Goal: Task Accomplishment & Management: Complete application form

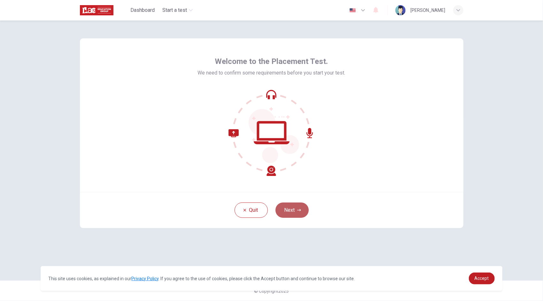
click at [298, 209] on icon "button" at bounding box center [299, 210] width 4 height 4
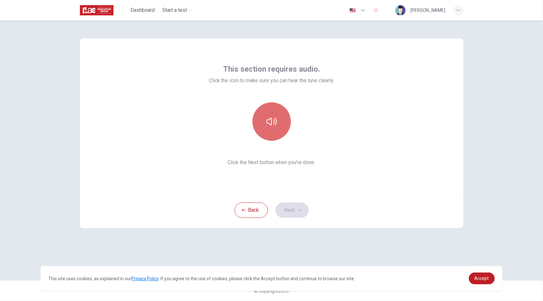
click at [276, 113] on button "button" at bounding box center [272, 121] width 38 height 38
click at [274, 114] on button "button" at bounding box center [272, 121] width 38 height 38
click at [267, 118] on icon "button" at bounding box center [272, 121] width 10 height 10
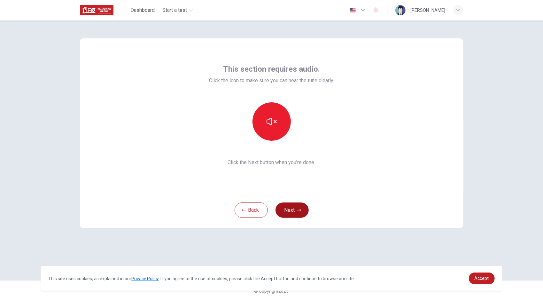
click at [292, 210] on button "Next" at bounding box center [292, 209] width 33 height 15
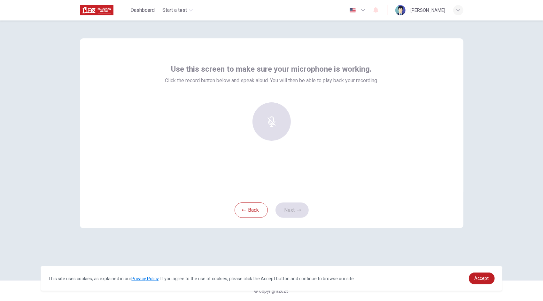
click at [271, 111] on div at bounding box center [271, 121] width 69 height 38
click at [272, 131] on div "Record" at bounding box center [272, 121] width 38 height 38
click at [272, 131] on div "Stop" at bounding box center [272, 121] width 38 height 38
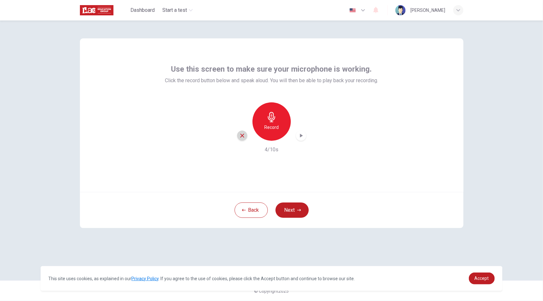
click at [244, 134] on icon "button" at bounding box center [243, 136] width 4 height 4
click at [269, 121] on icon "button" at bounding box center [272, 117] width 10 height 10
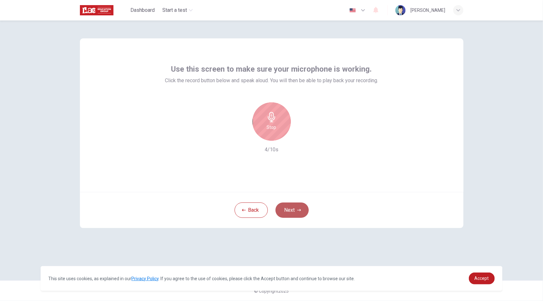
click at [287, 206] on button "Next" at bounding box center [292, 209] width 33 height 15
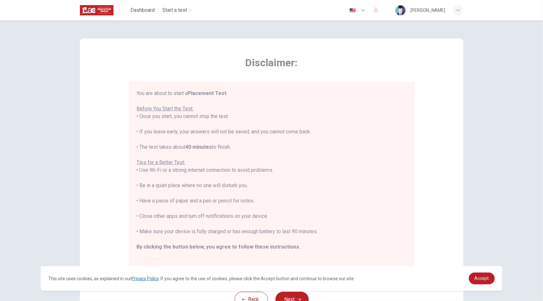
scroll to position [7, 0]
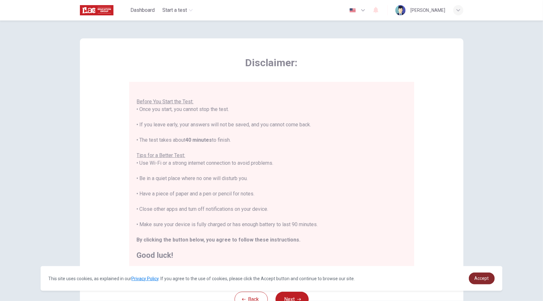
click at [480, 282] on link "Accept" at bounding box center [482, 278] width 26 height 12
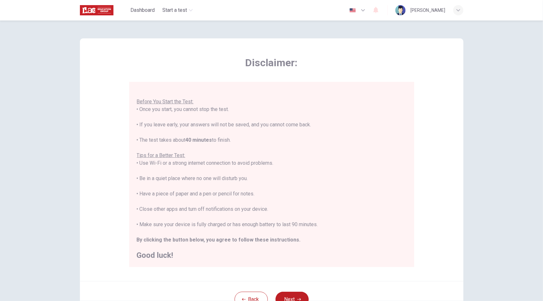
scroll to position [34, 0]
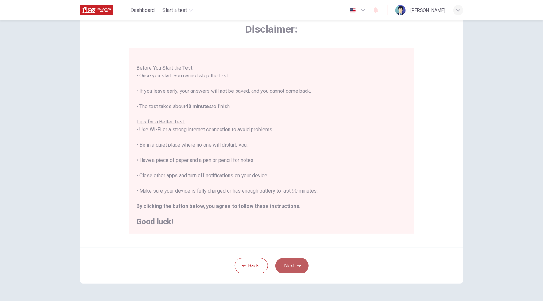
click at [285, 262] on button "Next" at bounding box center [292, 265] width 33 height 15
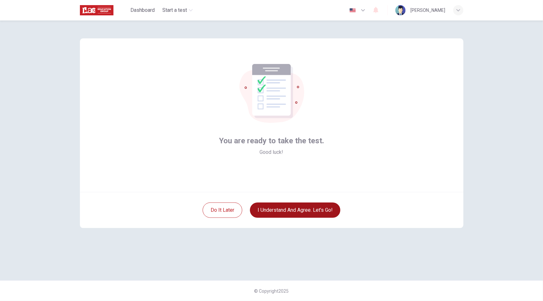
click at [310, 209] on button "I understand and agree. Let’s go!" at bounding box center [295, 209] width 91 height 15
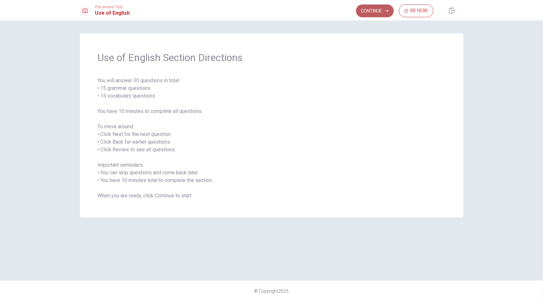
click at [382, 13] on button "Continue" at bounding box center [375, 10] width 38 height 13
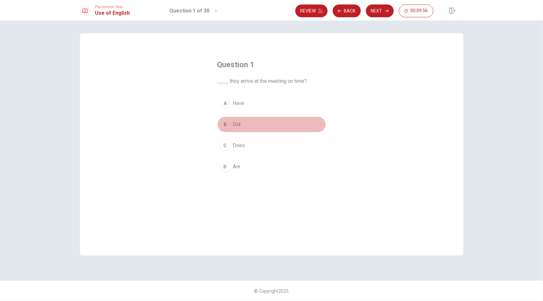
click at [225, 123] on div "B" at bounding box center [225, 124] width 10 height 10
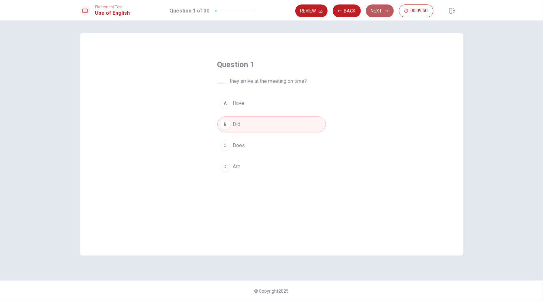
click at [380, 9] on button "Next" at bounding box center [380, 10] width 28 height 13
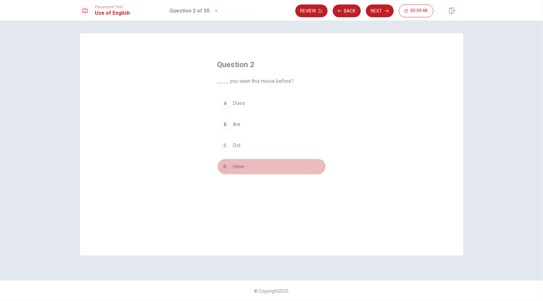
click at [227, 165] on div "D" at bounding box center [225, 167] width 10 height 10
click at [382, 6] on button "Next" at bounding box center [380, 10] width 28 height 13
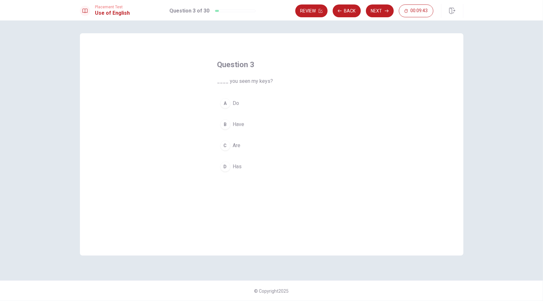
click at [225, 124] on div "B" at bounding box center [225, 124] width 10 height 10
click at [387, 12] on icon "button" at bounding box center [387, 11] width 4 height 4
click at [227, 166] on div "D" at bounding box center [225, 167] width 10 height 10
click at [380, 10] on button "Next" at bounding box center [380, 10] width 28 height 13
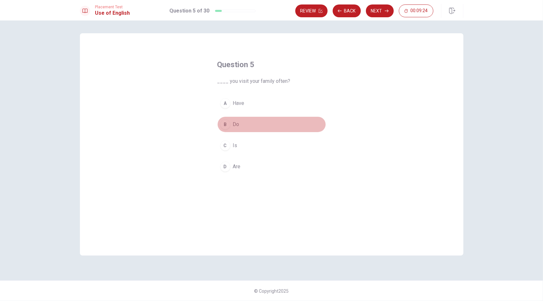
click at [225, 127] on div "B" at bounding box center [225, 124] width 10 height 10
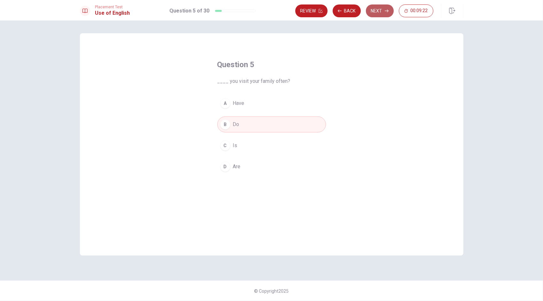
click at [383, 14] on button "Next" at bounding box center [380, 10] width 28 height 13
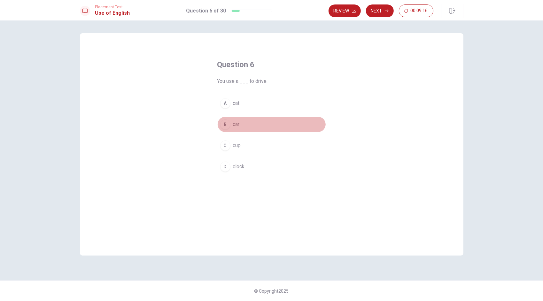
click at [225, 128] on div "B" at bounding box center [225, 124] width 10 height 10
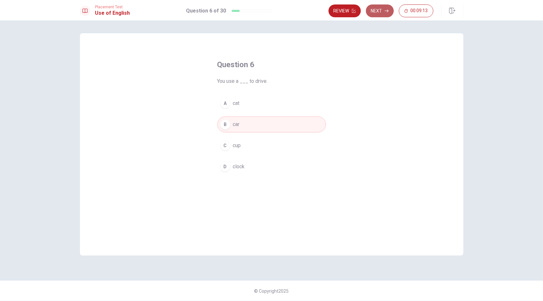
click at [376, 12] on button "Next" at bounding box center [380, 10] width 28 height 13
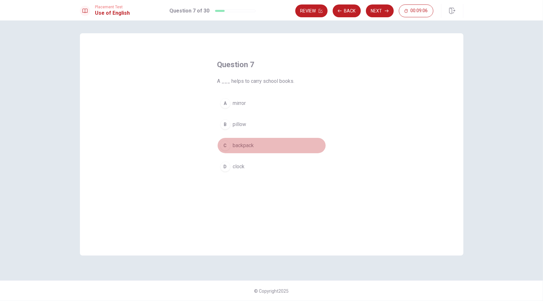
click at [229, 147] on div "C" at bounding box center [225, 145] width 10 height 10
click at [381, 9] on button "Next" at bounding box center [380, 10] width 28 height 13
click at [225, 123] on div "B" at bounding box center [225, 124] width 10 height 10
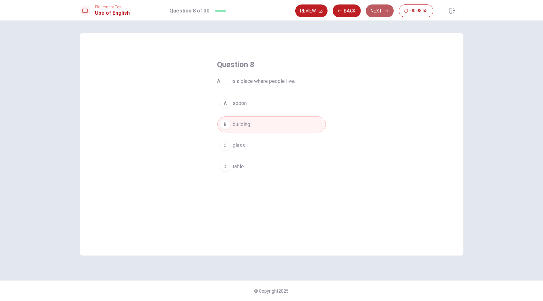
click at [378, 8] on button "Next" at bounding box center [380, 10] width 28 height 13
click at [224, 148] on div "C" at bounding box center [225, 145] width 10 height 10
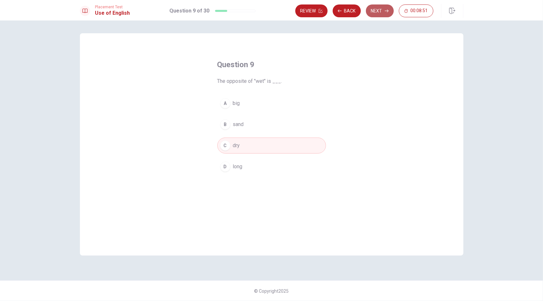
click at [377, 12] on button "Next" at bounding box center [380, 10] width 28 height 13
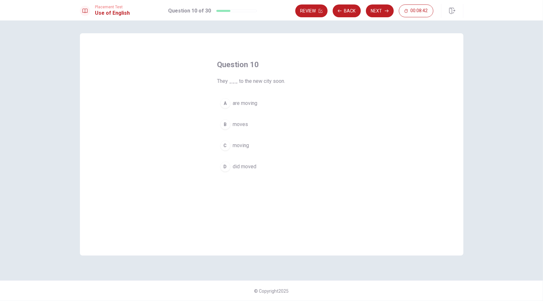
click at [225, 99] on div "A" at bounding box center [225, 103] width 10 height 10
click at [374, 8] on button "Next" at bounding box center [380, 10] width 28 height 13
click at [226, 129] on div "B" at bounding box center [225, 124] width 10 height 10
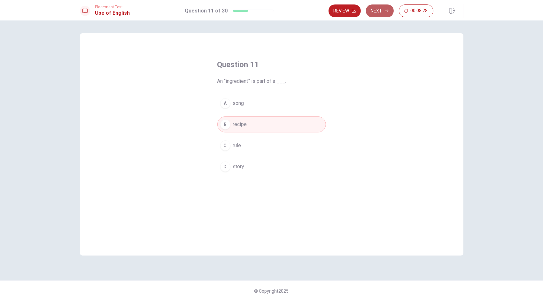
click at [376, 12] on button "Next" at bounding box center [380, 10] width 28 height 13
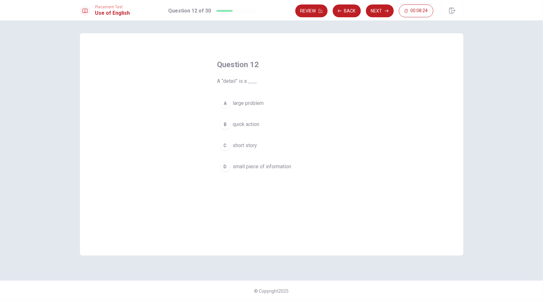
click at [228, 164] on div "D" at bounding box center [225, 167] width 10 height 10
click at [383, 8] on button "Next" at bounding box center [380, 10] width 28 height 13
click at [221, 102] on div "A" at bounding box center [225, 103] width 10 height 10
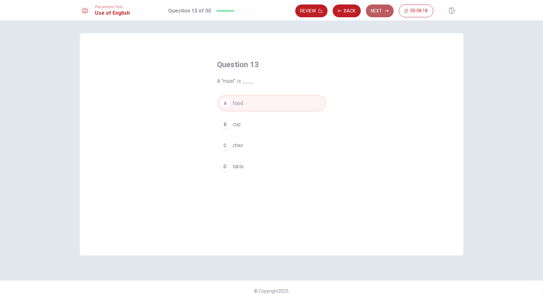
click at [382, 9] on button "Next" at bounding box center [380, 10] width 28 height 13
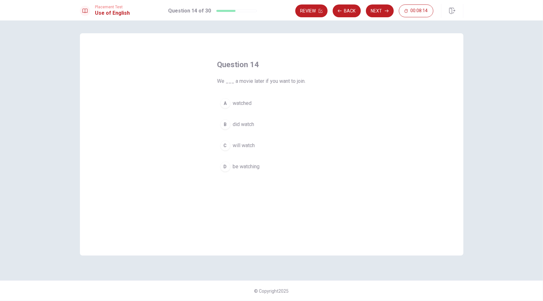
click at [223, 150] on button "C will watch" at bounding box center [271, 146] width 109 height 16
click at [385, 6] on button "Next" at bounding box center [380, 10] width 28 height 13
click at [224, 107] on div "A" at bounding box center [225, 103] width 10 height 10
click at [381, 10] on button "Next" at bounding box center [380, 10] width 28 height 13
click at [224, 102] on div "A" at bounding box center [225, 103] width 10 height 10
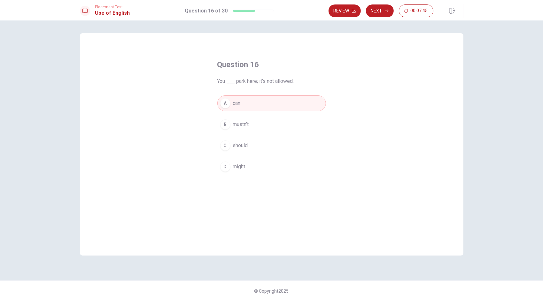
click at [225, 131] on button "B mustn’t" at bounding box center [271, 124] width 109 height 16
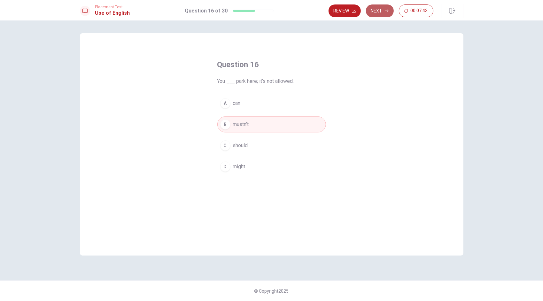
click at [384, 10] on button "Next" at bounding box center [380, 10] width 28 height 13
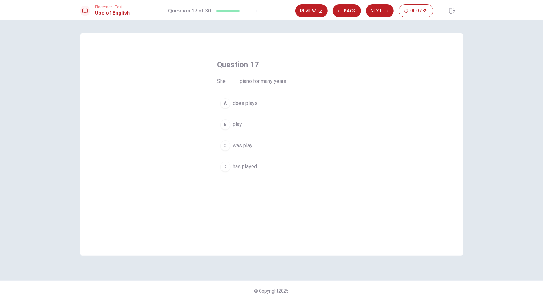
click at [225, 168] on div "D" at bounding box center [225, 167] width 10 height 10
click at [374, 11] on button "Next" at bounding box center [380, 10] width 28 height 13
click at [223, 127] on div "B" at bounding box center [225, 124] width 10 height 10
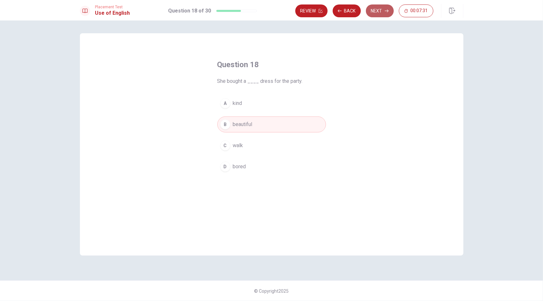
click at [374, 11] on button "Next" at bounding box center [380, 10] width 28 height 13
click at [225, 146] on div "C" at bounding box center [225, 145] width 10 height 10
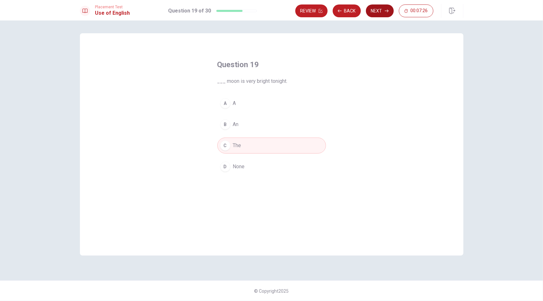
click at [385, 13] on button "Next" at bounding box center [380, 10] width 28 height 13
click at [230, 170] on button "D violent" at bounding box center [271, 167] width 109 height 16
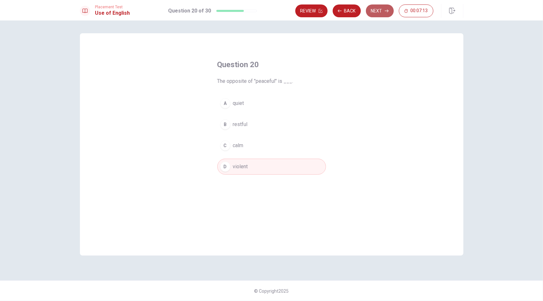
click at [382, 12] on button "Next" at bounding box center [380, 10] width 28 height 13
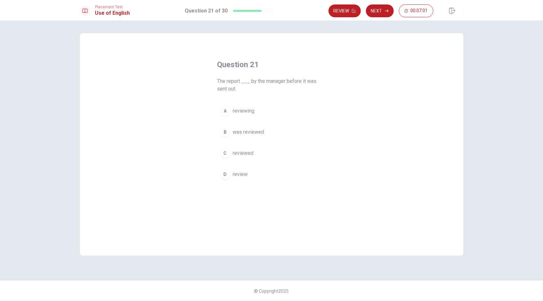
click at [226, 135] on div "B" at bounding box center [225, 132] width 10 height 10
click at [378, 11] on button "Next" at bounding box center [380, 10] width 28 height 13
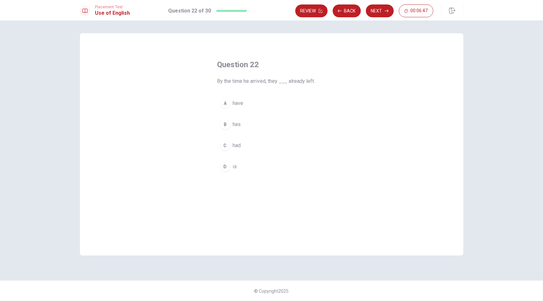
click at [227, 104] on div "A" at bounding box center [225, 103] width 10 height 10
click at [230, 145] on div "C" at bounding box center [225, 145] width 10 height 10
click at [379, 11] on button "Next" at bounding box center [380, 10] width 28 height 13
click at [214, 172] on div "Question 23 “Robust” means ___. A small and delicate B weak and fragile C short…" at bounding box center [272, 117] width 134 height 136
click at [224, 169] on div "D" at bounding box center [225, 167] width 10 height 10
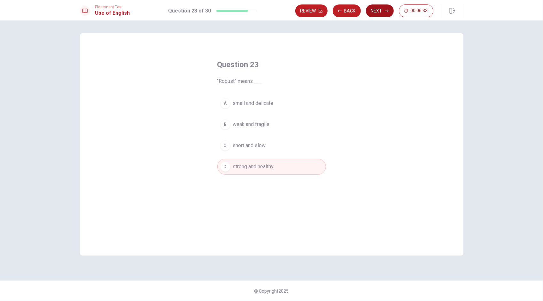
click at [375, 12] on button "Next" at bounding box center [380, 10] width 28 height 13
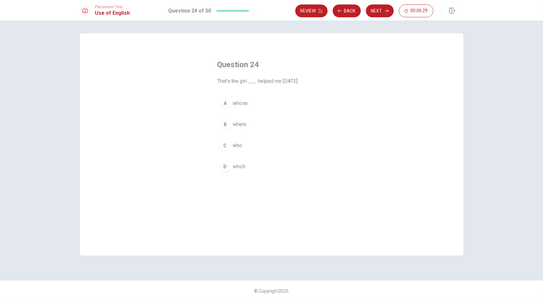
click at [226, 146] on div "C" at bounding box center [225, 145] width 10 height 10
click at [376, 10] on button "Next" at bounding box center [380, 10] width 28 height 13
click at [218, 173] on button "D If" at bounding box center [271, 174] width 109 height 16
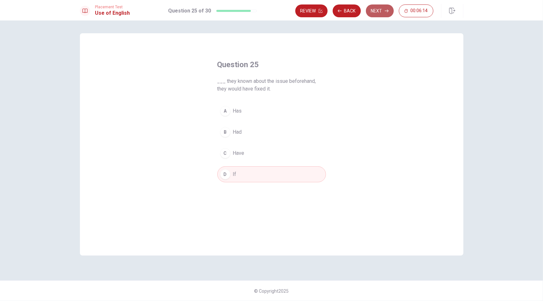
click at [379, 10] on button "Next" at bounding box center [380, 10] width 28 height 13
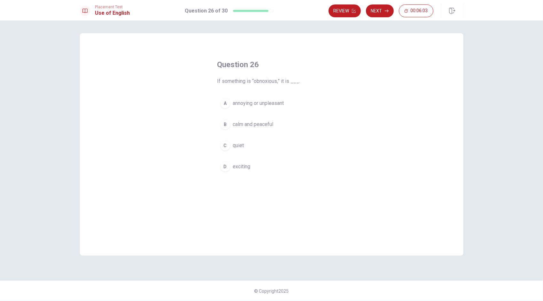
click at [219, 103] on button "A annoying or unpleasant" at bounding box center [271, 103] width 109 height 16
click at [386, 9] on icon "button" at bounding box center [387, 11] width 4 height 4
click at [221, 166] on div "D" at bounding box center [225, 167] width 10 height 10
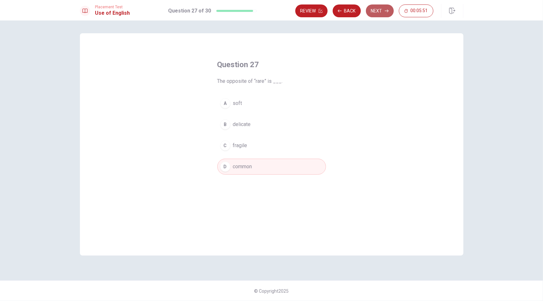
click at [377, 7] on button "Next" at bounding box center [380, 10] width 28 height 13
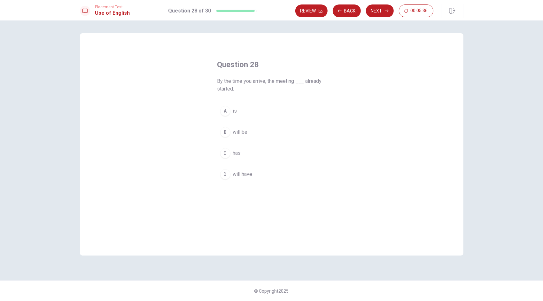
click at [227, 157] on button "C has" at bounding box center [271, 153] width 109 height 16
click at [380, 13] on button "Next" at bounding box center [380, 10] width 28 height 13
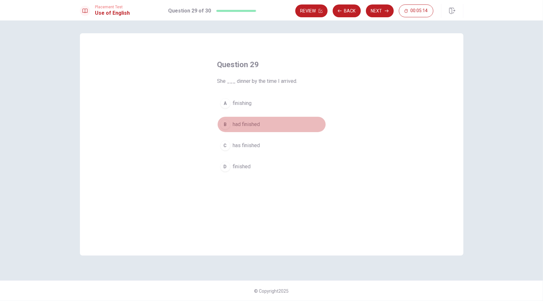
click at [249, 123] on span "had finished" at bounding box center [246, 125] width 27 height 8
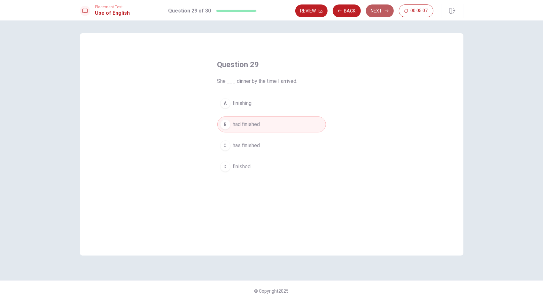
click at [380, 12] on button "Next" at bounding box center [380, 10] width 28 height 13
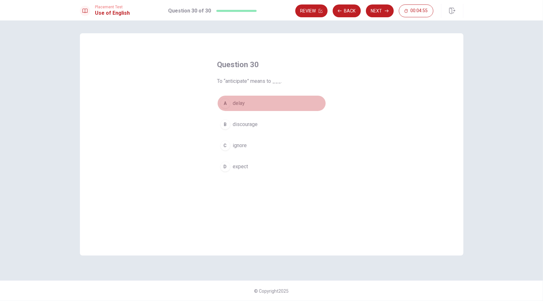
click at [240, 111] on button "A delay" at bounding box center [271, 103] width 109 height 16
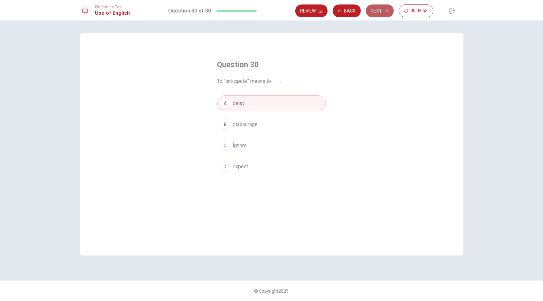
click at [382, 8] on button "Next" at bounding box center [380, 10] width 28 height 13
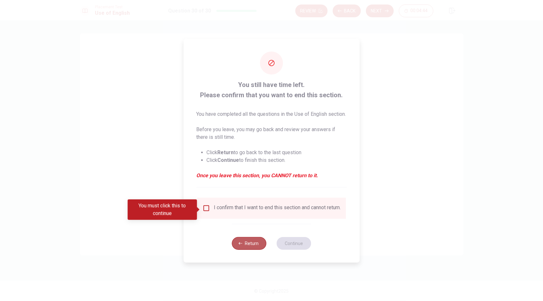
click at [245, 248] on button "Return" at bounding box center [249, 243] width 35 height 13
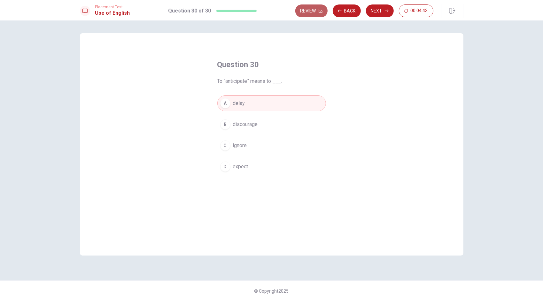
click at [313, 4] on button "Review" at bounding box center [312, 10] width 32 height 13
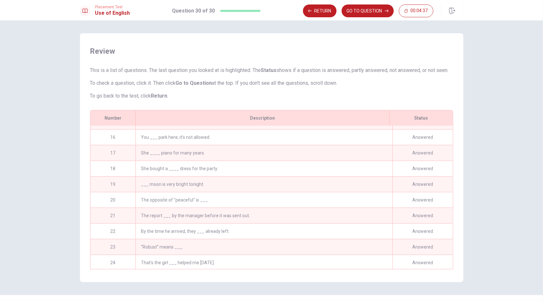
scroll to position [327, 0]
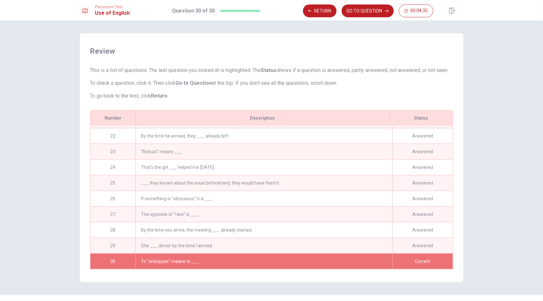
click at [182, 155] on div "“Robust” means ___." at bounding box center [264, 151] width 257 height 15
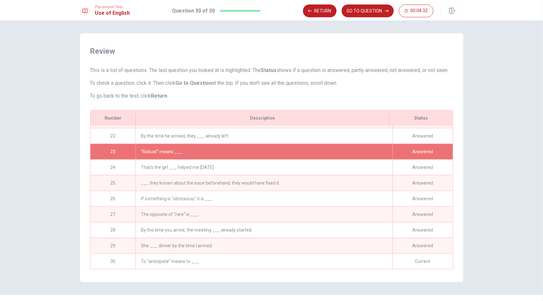
click at [200, 155] on div "“Robust” means ___." at bounding box center [264, 151] width 257 height 15
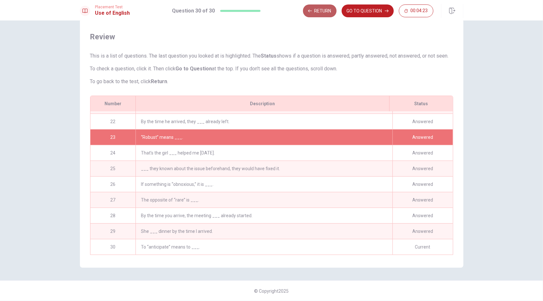
click at [331, 13] on button "Return" at bounding box center [320, 10] width 34 height 13
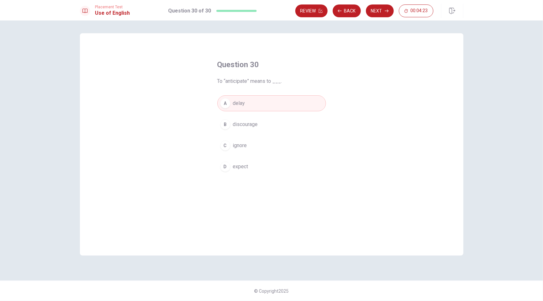
scroll to position [0, 0]
click at [386, 8] on button "Next" at bounding box center [380, 10] width 28 height 13
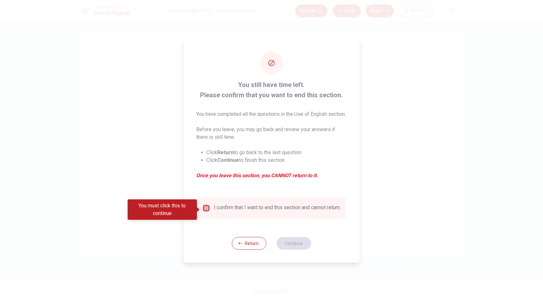
click at [206, 207] on input "You must click this to continue" at bounding box center [206, 208] width 8 height 8
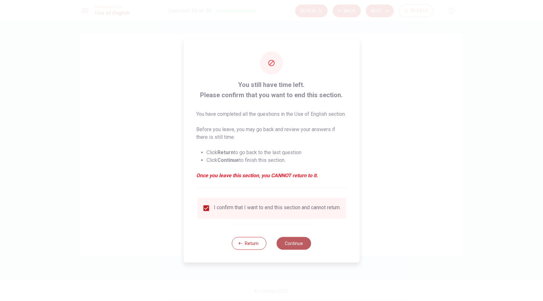
click at [287, 250] on button "Continue" at bounding box center [294, 243] width 35 height 13
